Goal: Find specific page/section: Find specific page/section

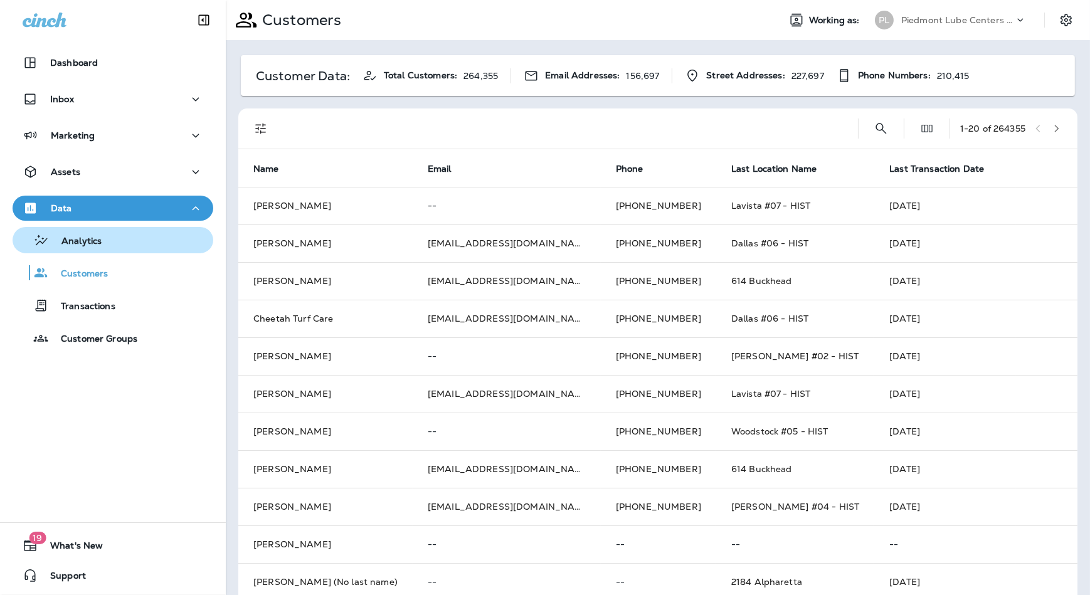
click at [142, 253] on button "Analytics" at bounding box center [113, 240] width 201 height 26
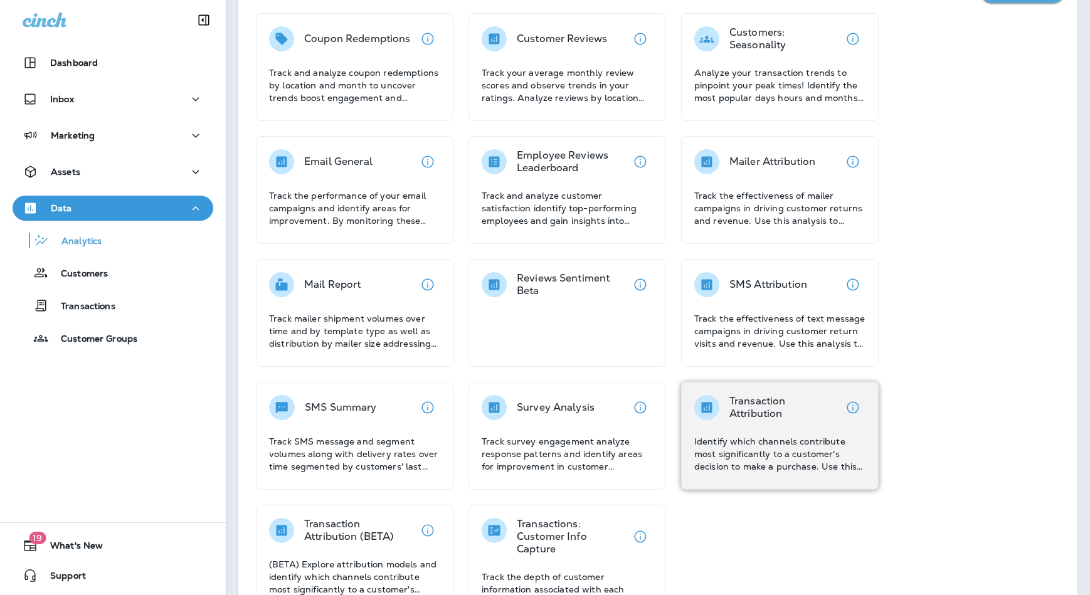
scroll to position [127, 0]
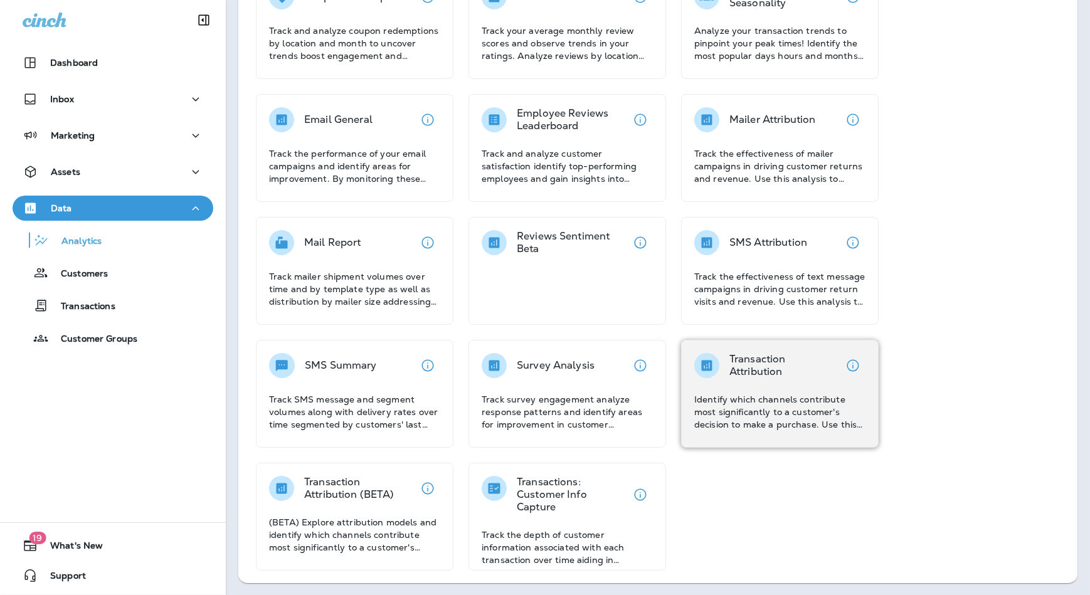
click at [759, 347] on div "Transaction Attribution Identify which channels contribute most significantly t…" at bounding box center [780, 394] width 198 height 108
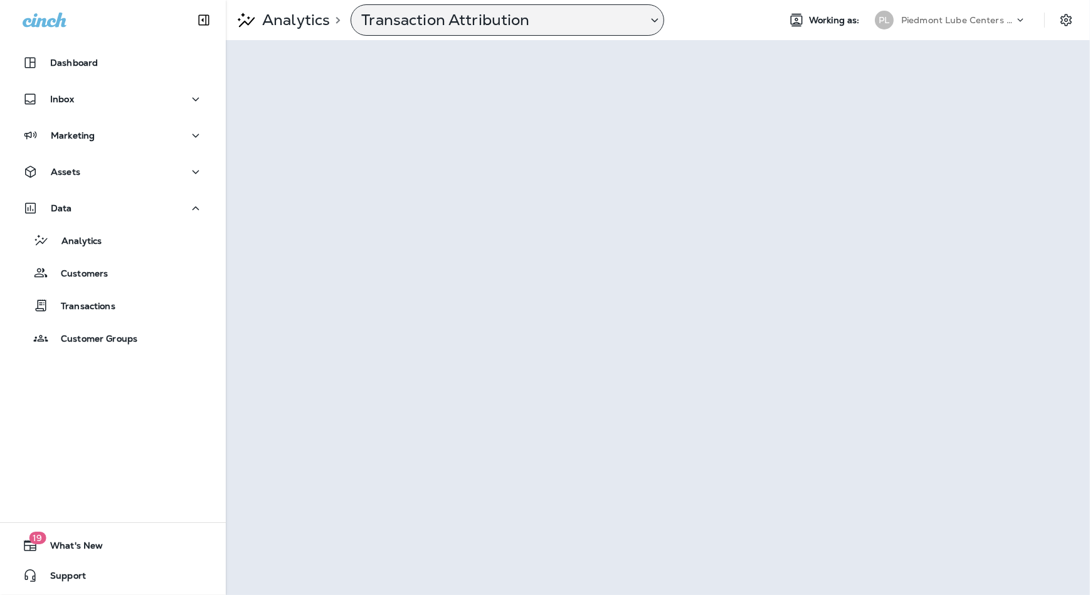
click at [482, 14] on p "Transaction Attribution" at bounding box center [499, 20] width 276 height 19
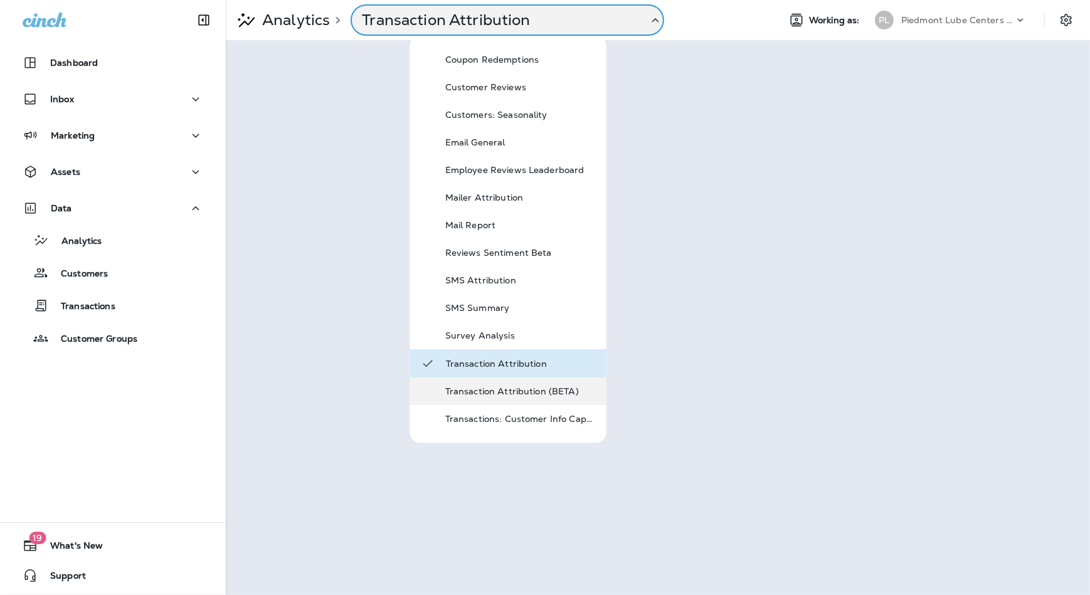
click at [489, 393] on p "Transaction Attribution (BETA)" at bounding box center [520, 391] width 151 height 10
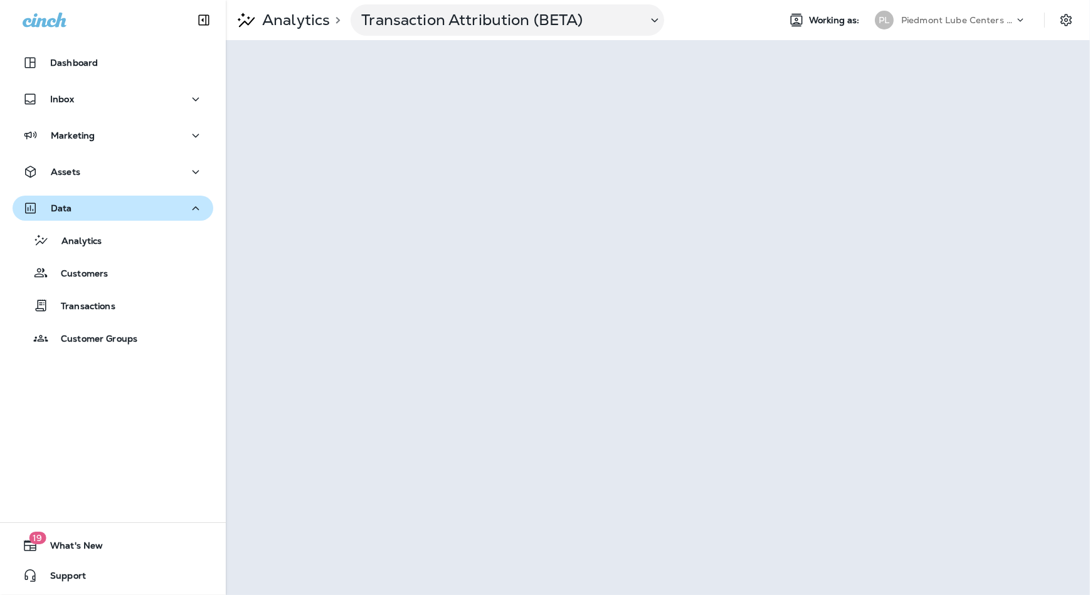
drag, startPoint x: 123, startPoint y: 243, endPoint x: 133, endPoint y: 216, distance: 29.4
click at [123, 243] on div "Analytics" at bounding box center [113, 240] width 191 height 19
